Goal: Information Seeking & Learning: Learn about a topic

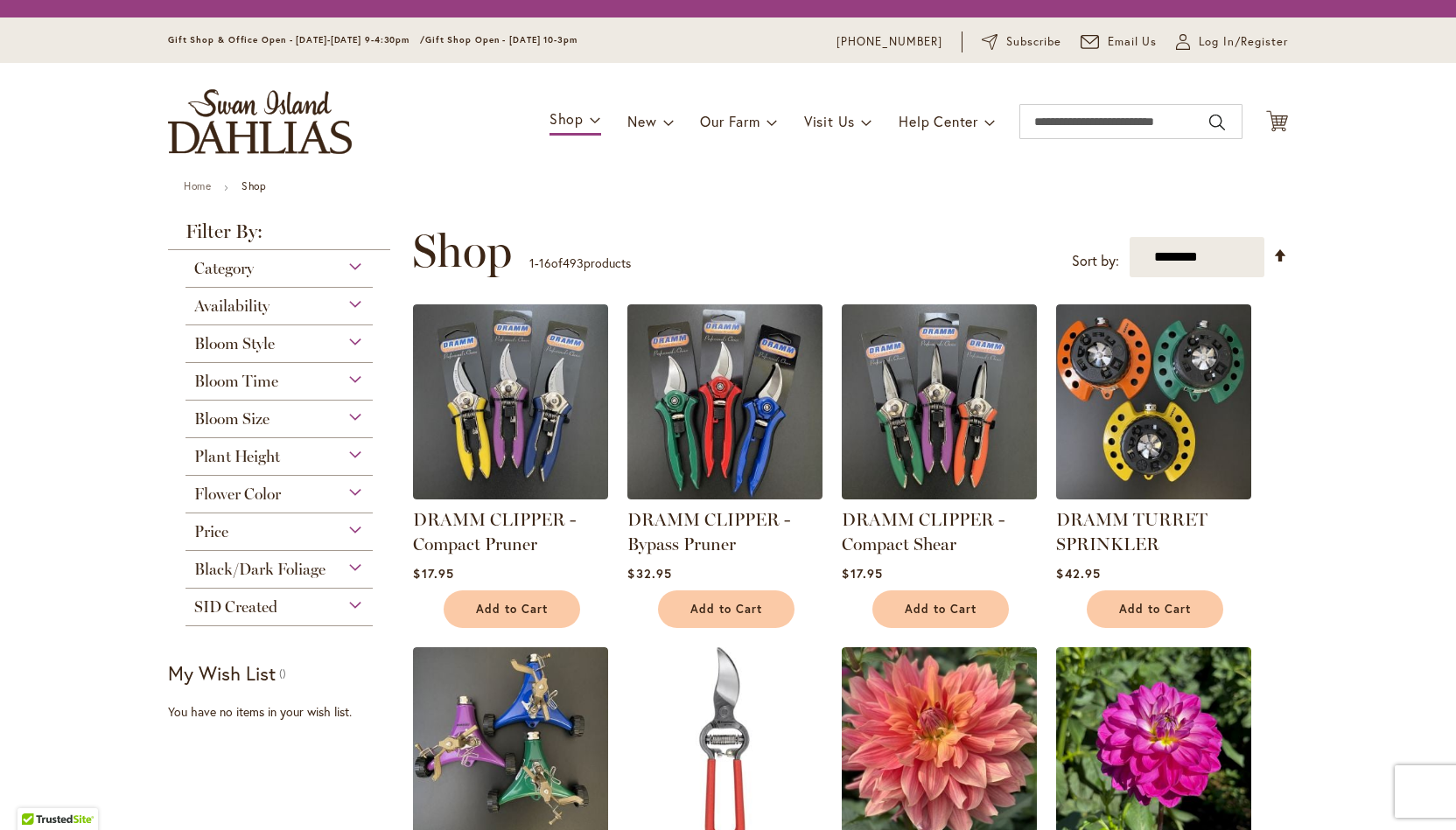
click at [570, 118] on span "Shop" at bounding box center [566, 118] width 34 height 18
click at [590, 122] on span at bounding box center [596, 119] width 12 height 28
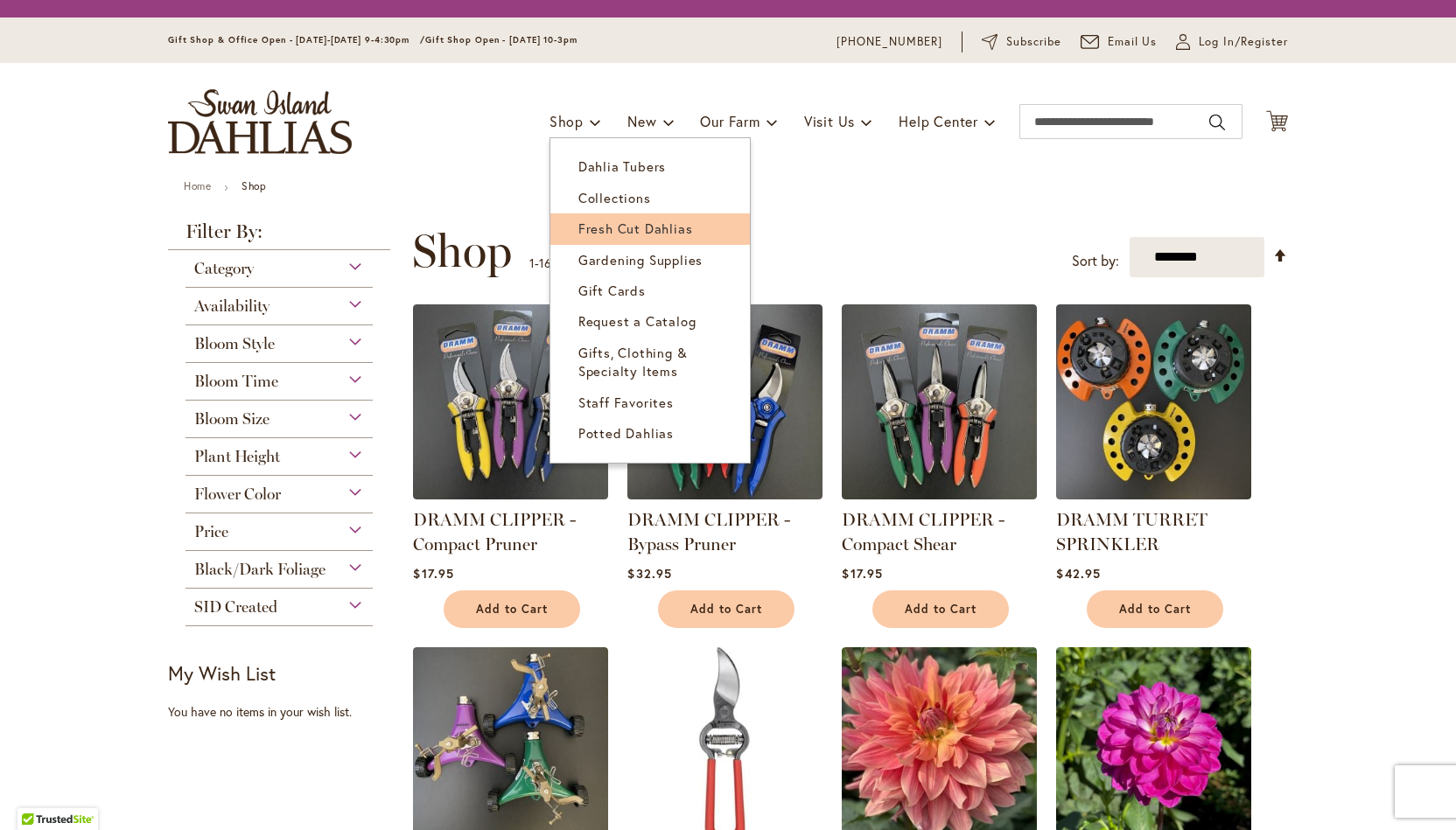
click at [598, 232] on span "Fresh Cut Dahlias" at bounding box center [635, 228] width 115 height 17
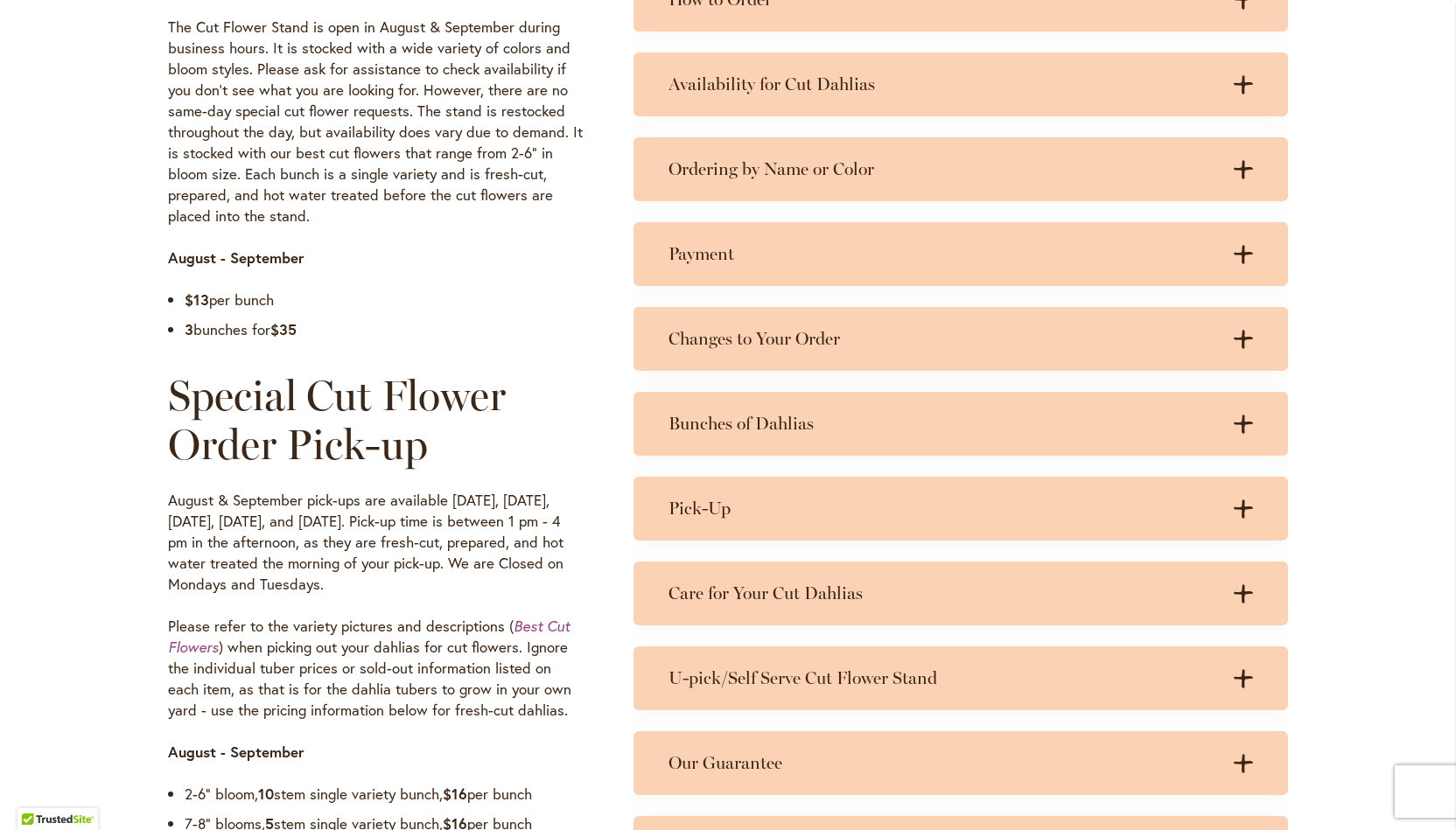
scroll to position [983, 0]
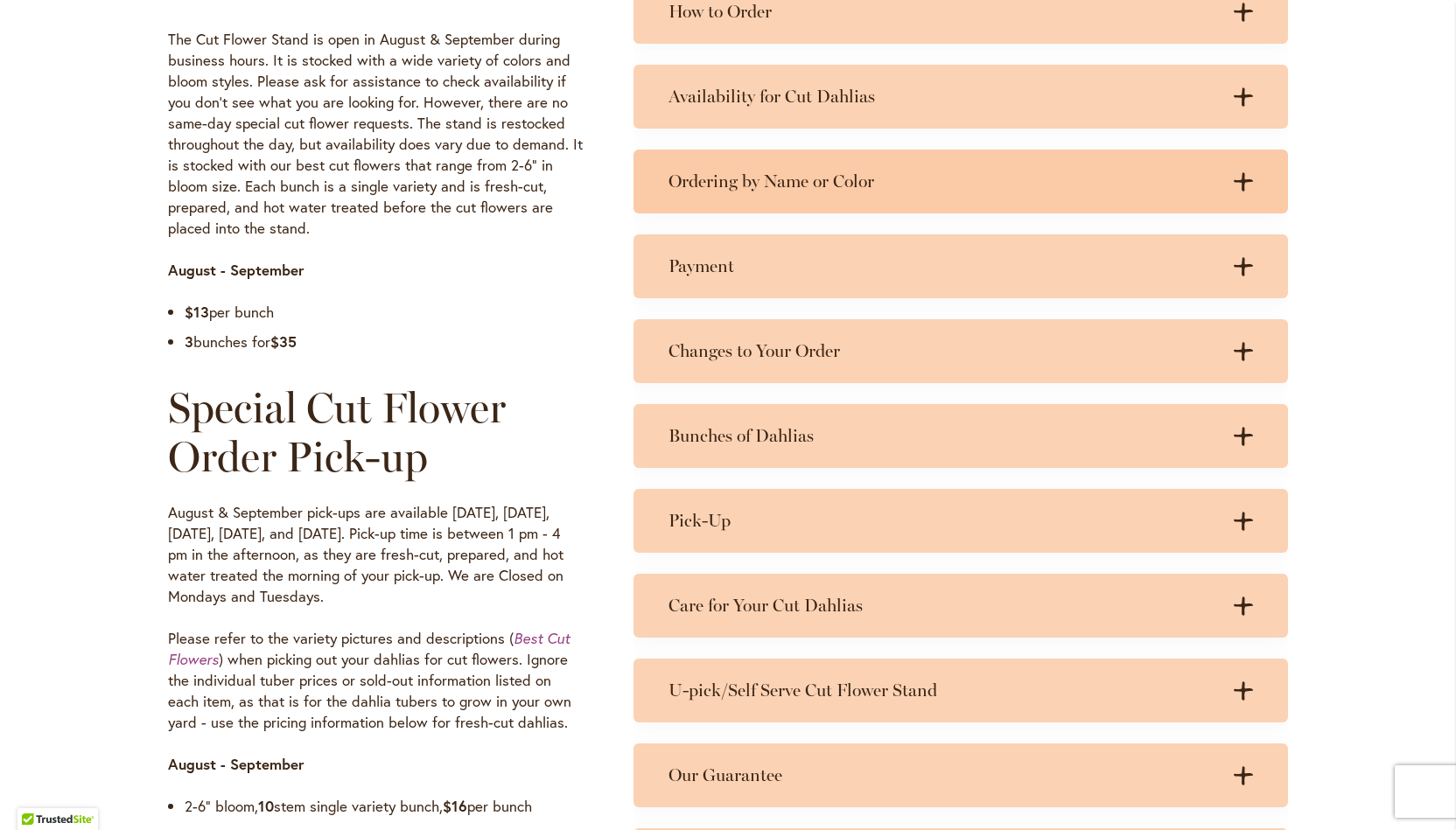
click at [1234, 182] on icon ".cls-1 { fill: #3c2616; stroke-width: 0px; }" at bounding box center [1243, 182] width 19 height 19
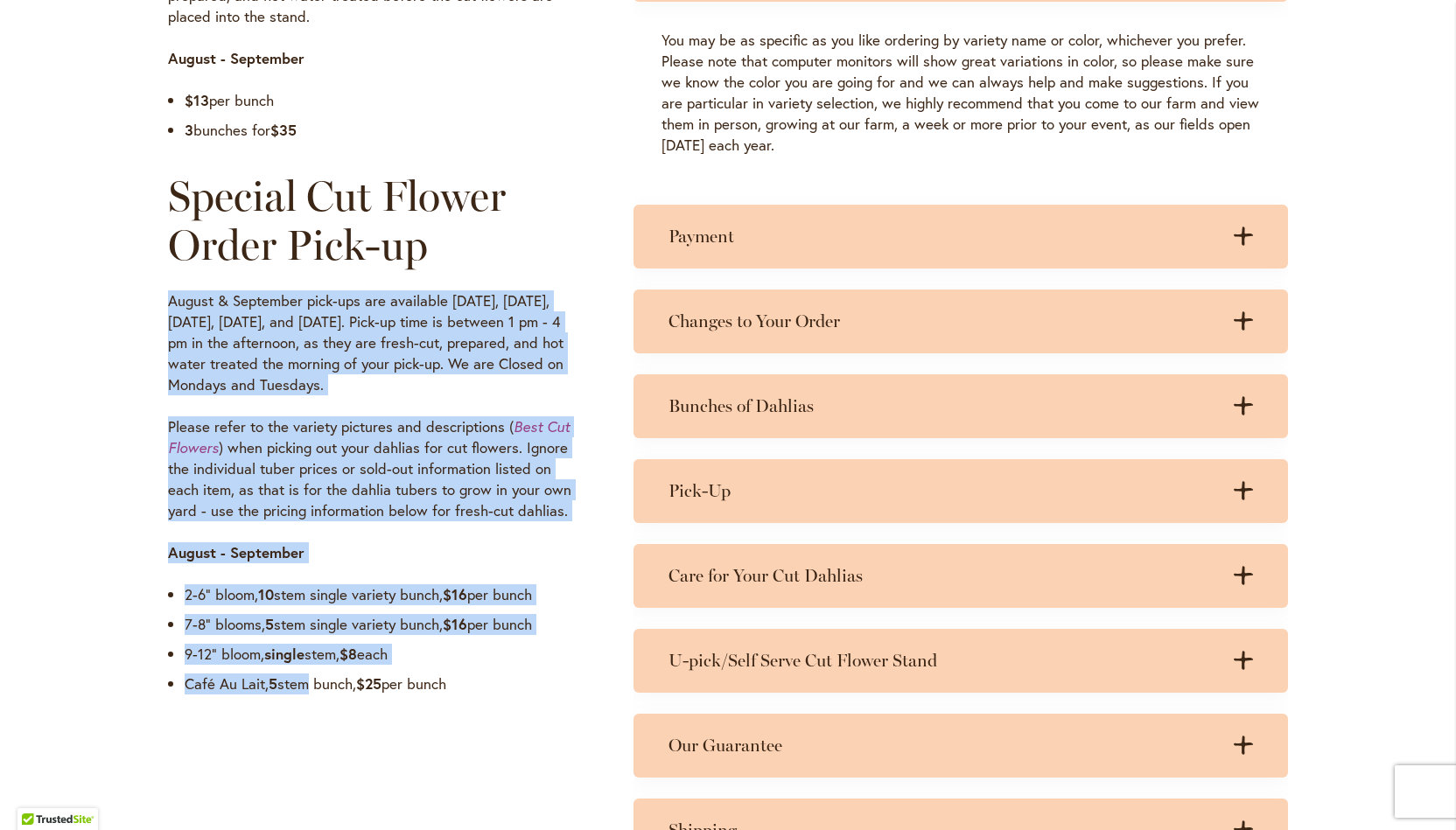
scroll to position [1264, 0]
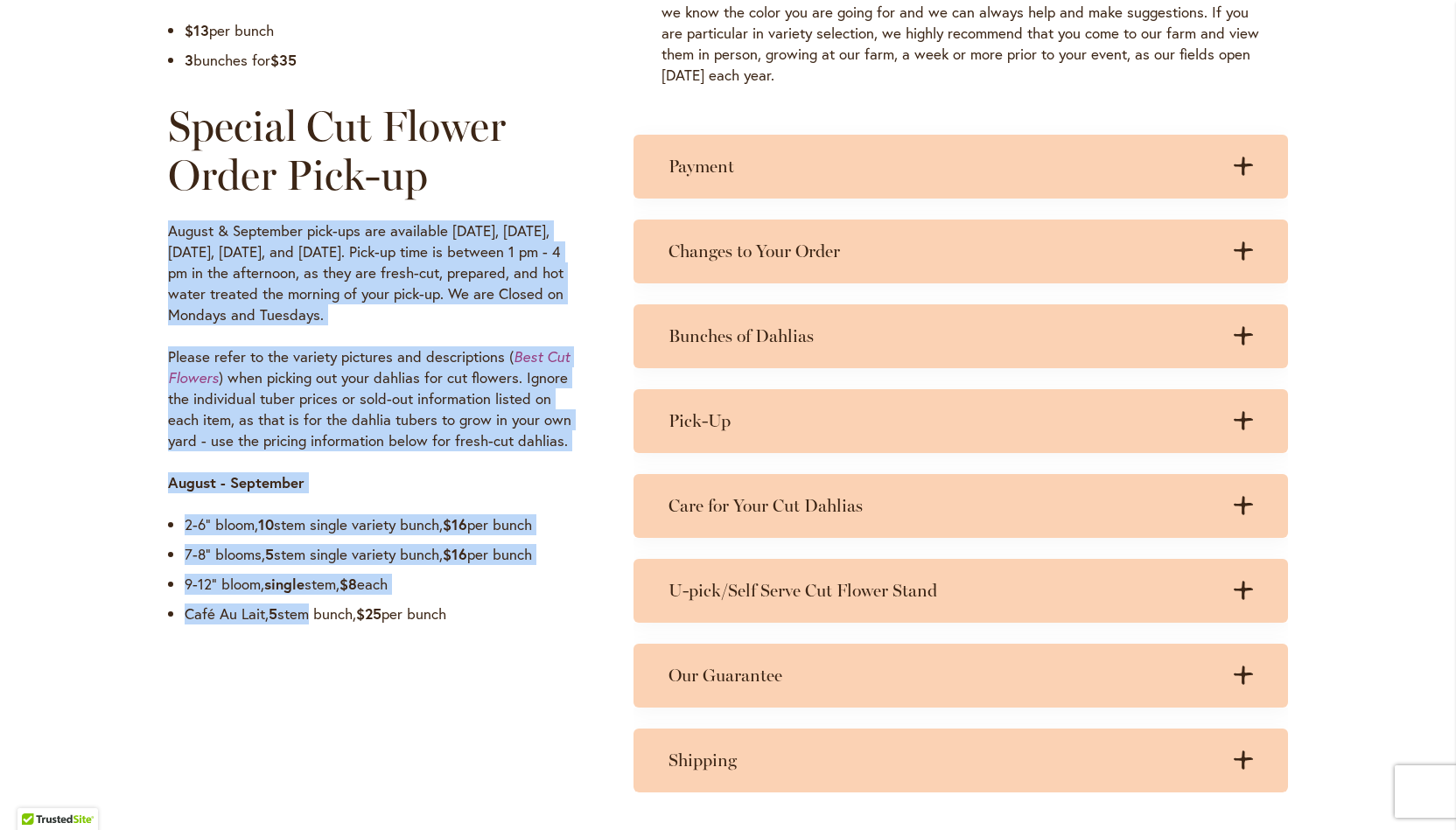
drag, startPoint x: 162, startPoint y: 519, endPoint x: 457, endPoint y: 604, distance: 307.0
click at [457, 604] on div "Farm Cut Flower Stand The Cut Flower Stand is open in August & September during…" at bounding box center [375, 130] width 415 height 1005
copy div "August & September pick-ups are available on Wednesday, Thursday, Friday, Satur…"
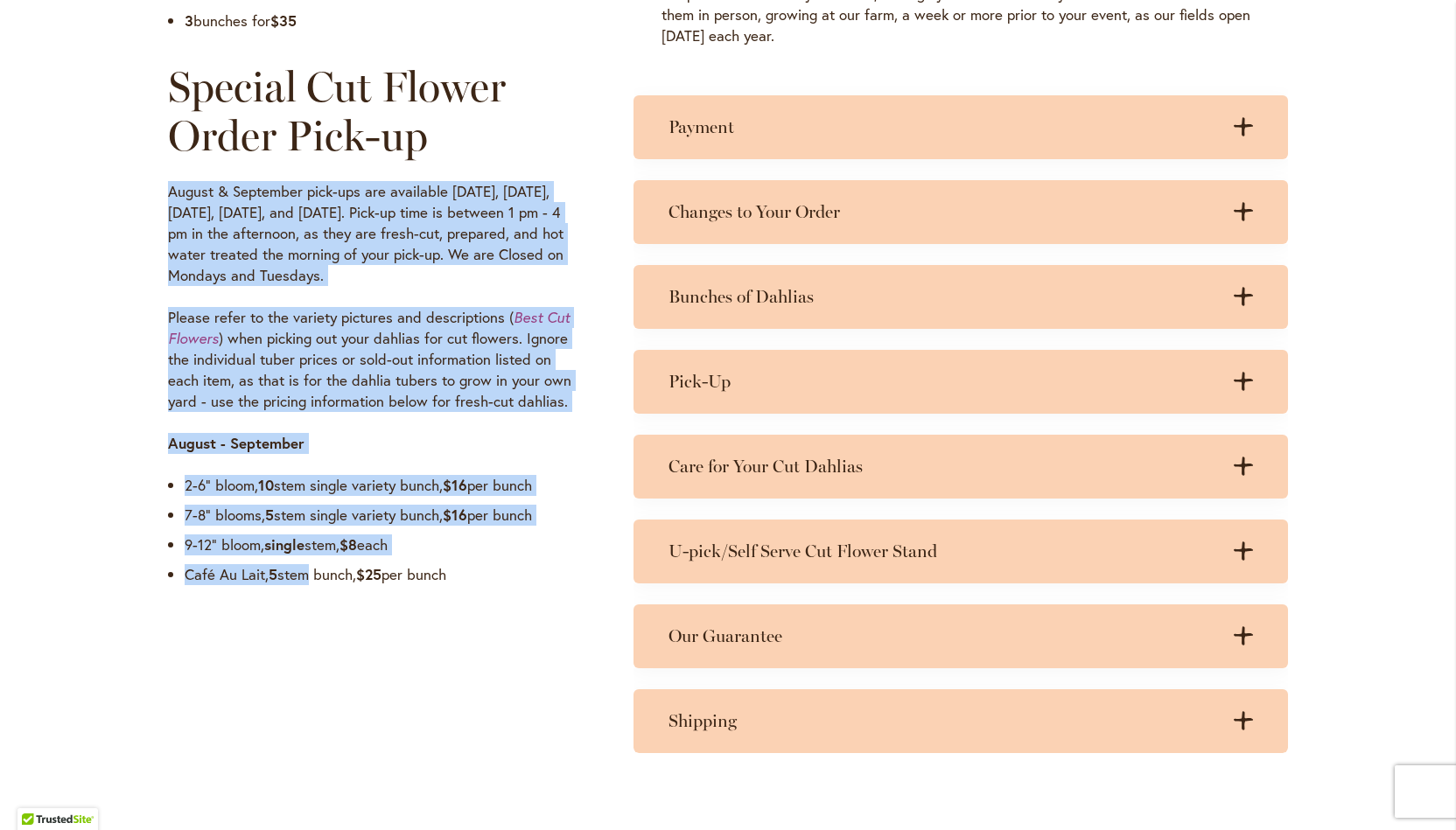
scroll to position [1309, 0]
